Goal: Find specific page/section: Find specific page/section

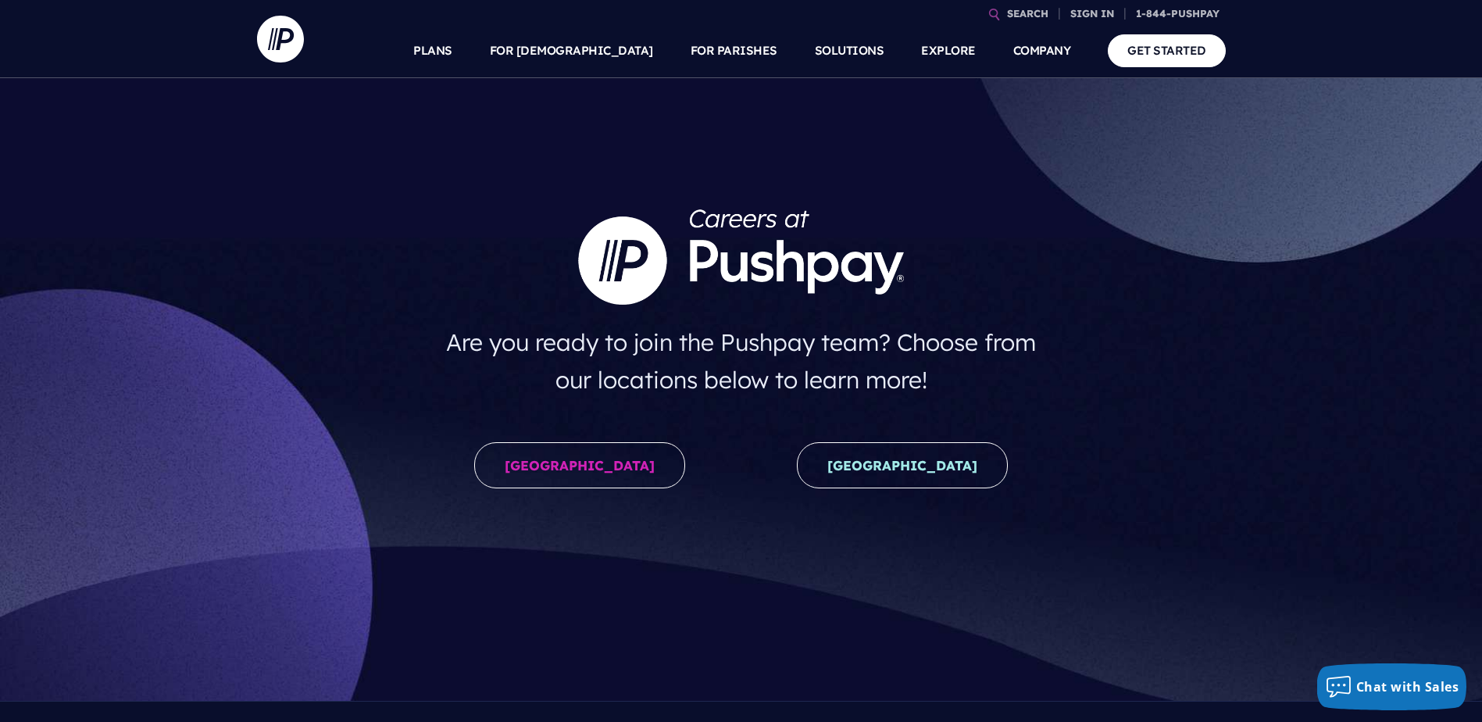
scroll to position [78, 0]
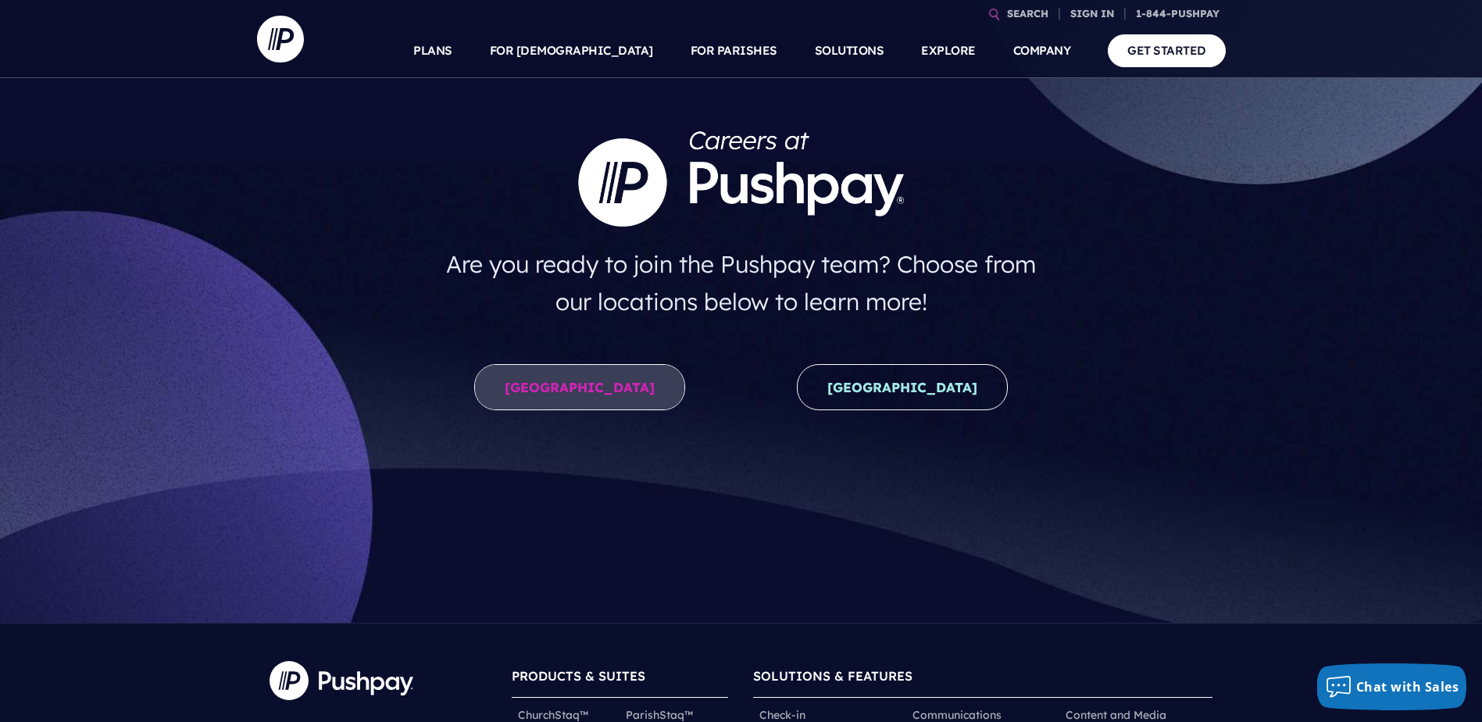
click at [592, 395] on link "[GEOGRAPHIC_DATA]" at bounding box center [579, 387] width 211 height 46
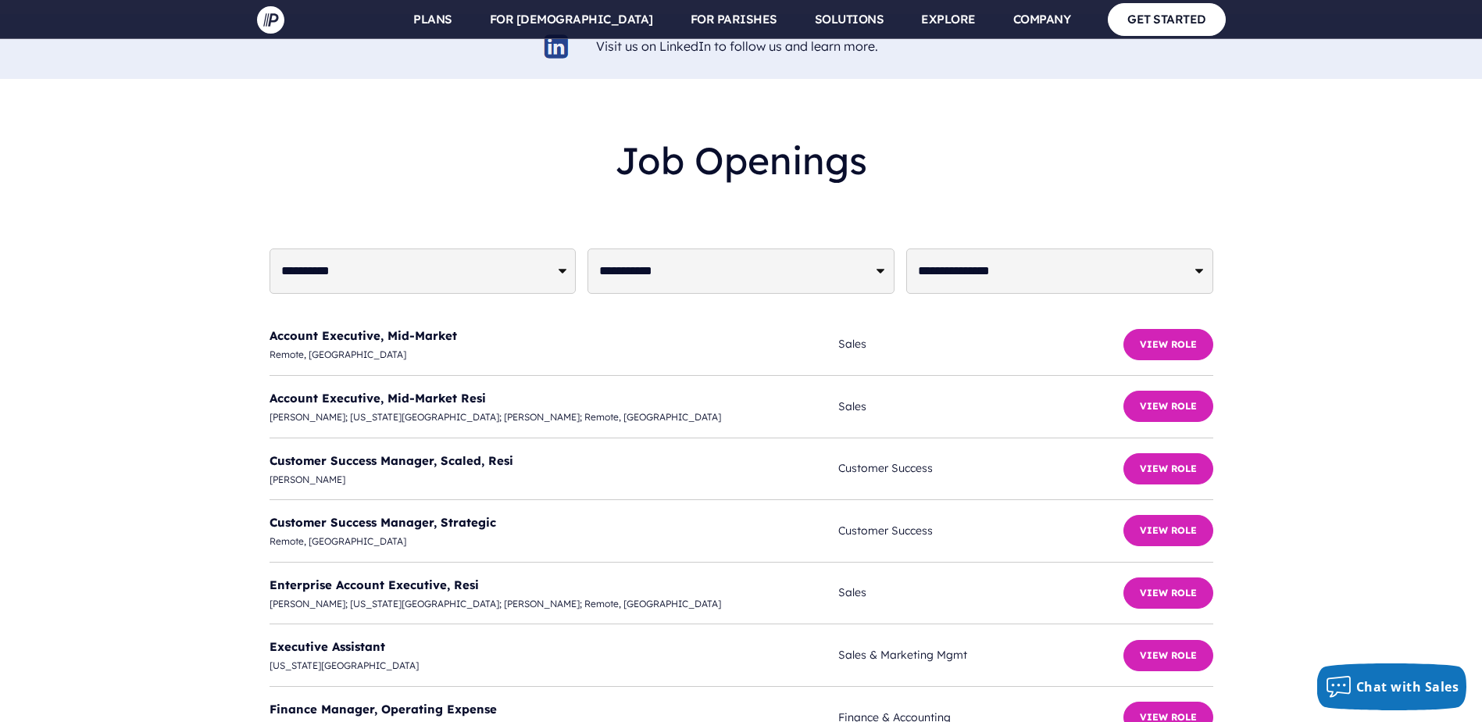
scroll to position [3749, 0]
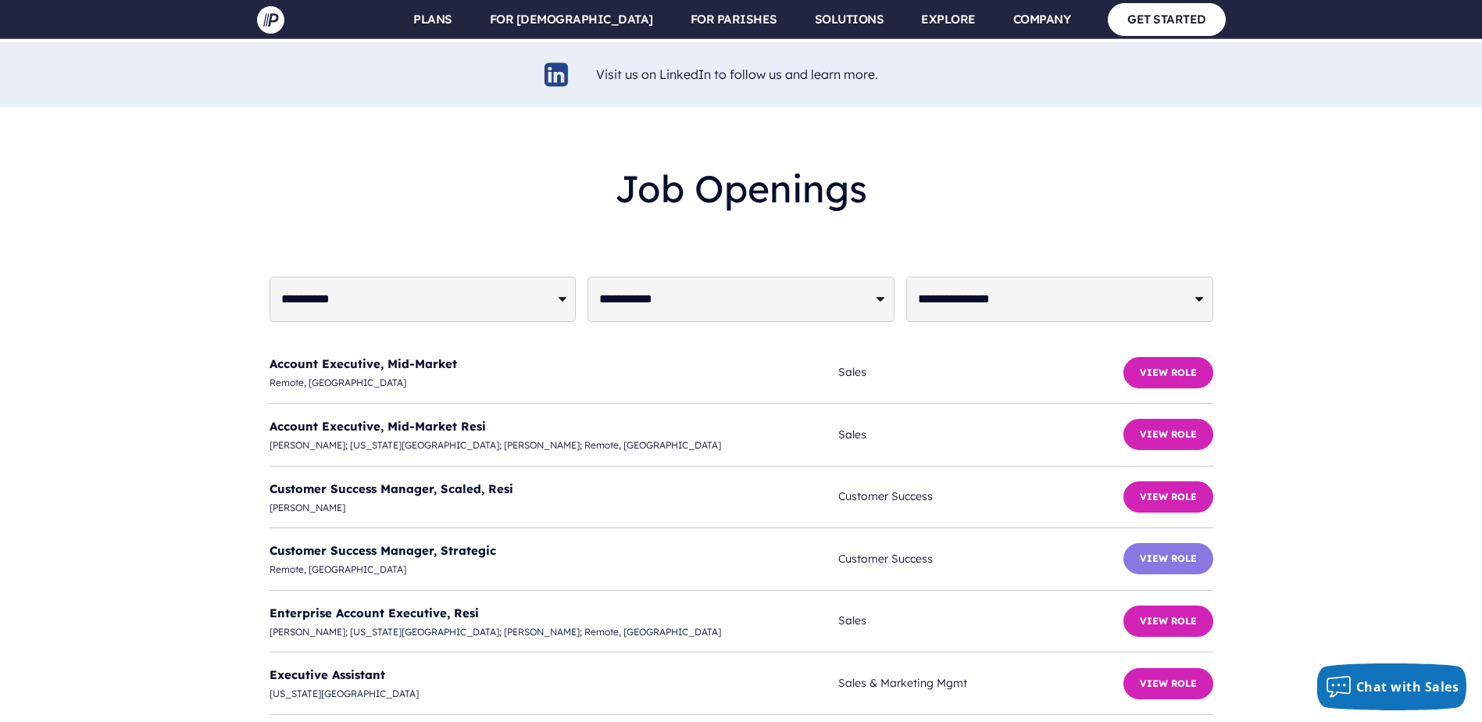
click at [1152, 543] on button "View Role" at bounding box center [1168, 558] width 90 height 31
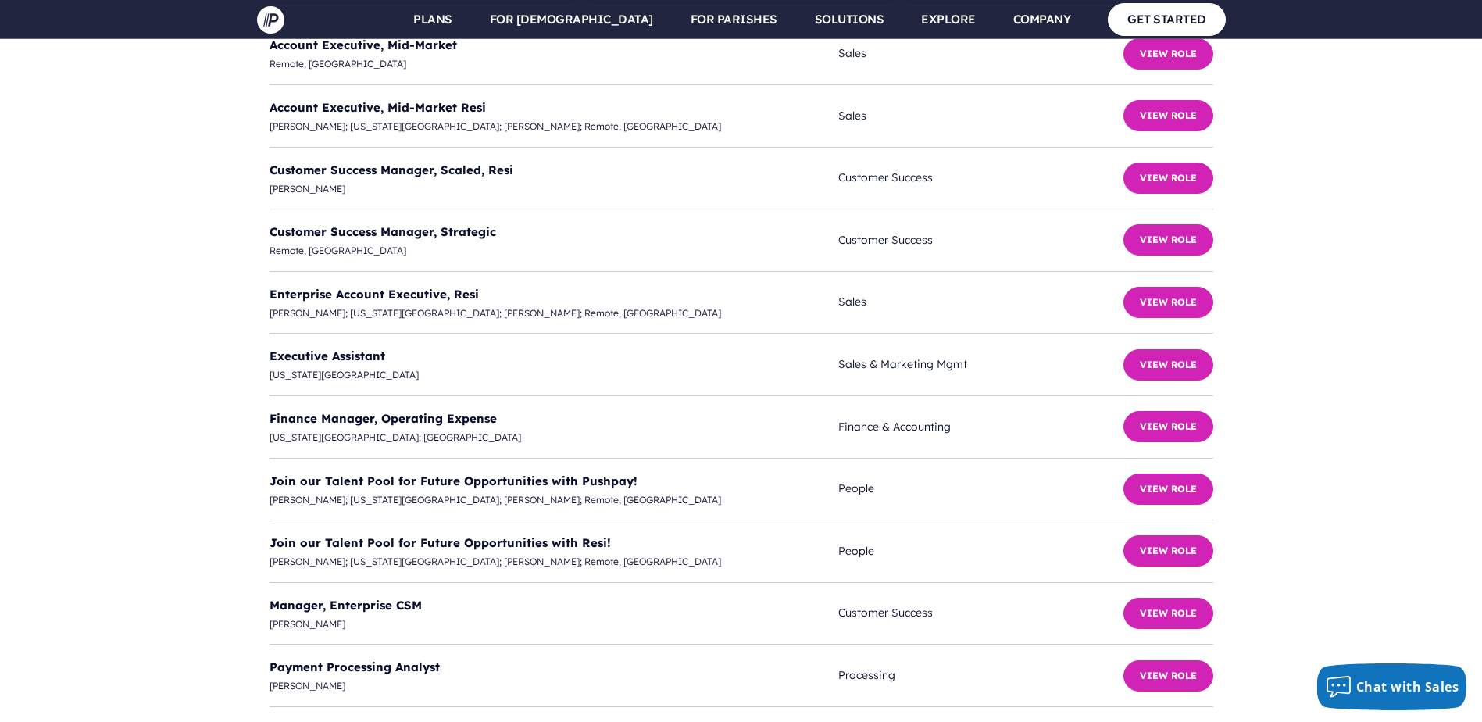
scroll to position [4062, 0]
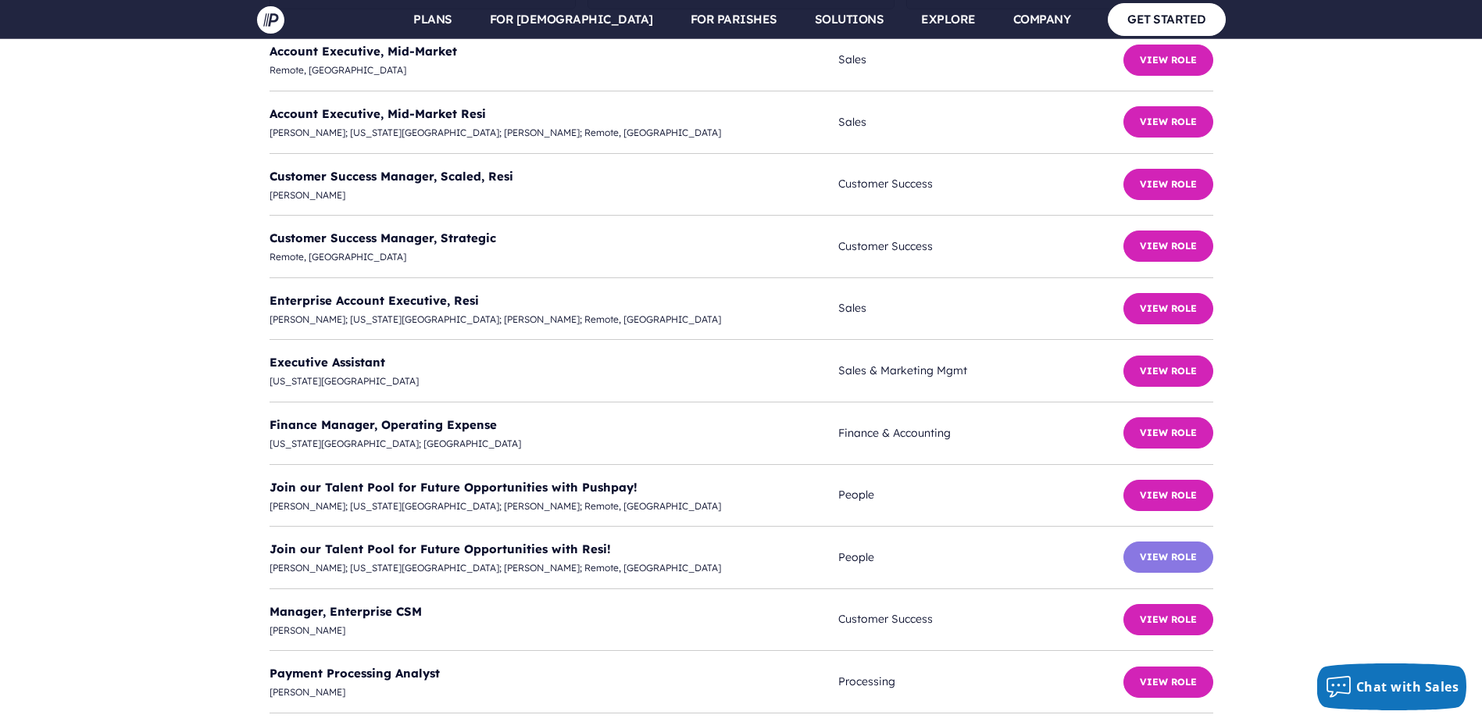
click at [1155, 541] on button "View Role" at bounding box center [1168, 556] width 90 height 31
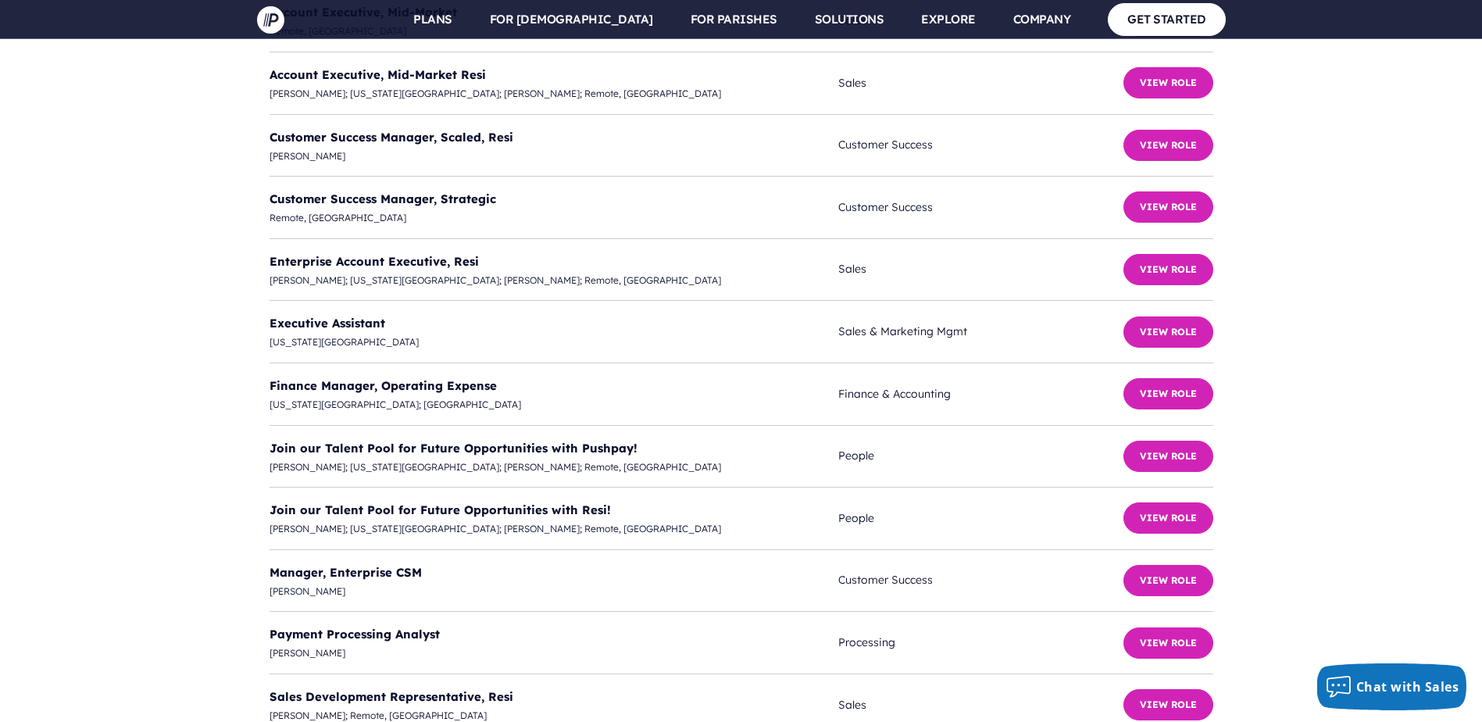
scroll to position [4140, 0]
